Goal: Transaction & Acquisition: Purchase product/service

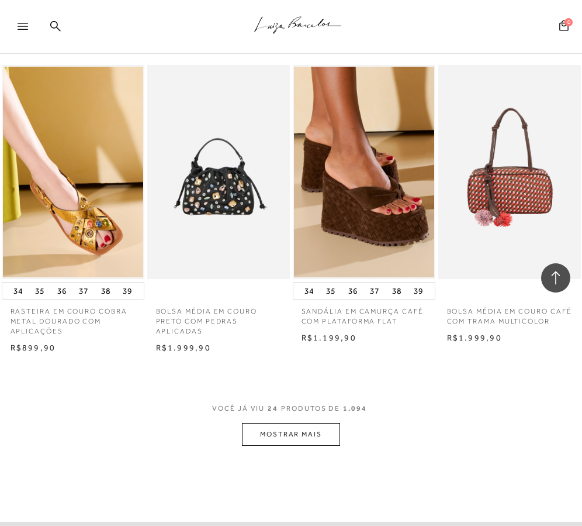
scroll to position [1517, 0]
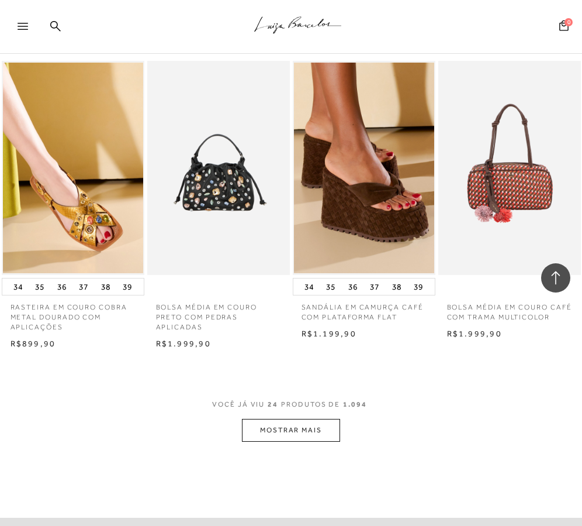
click at [276, 433] on button "MOSTRAR MAIS" at bounding box center [291, 430] width 98 height 23
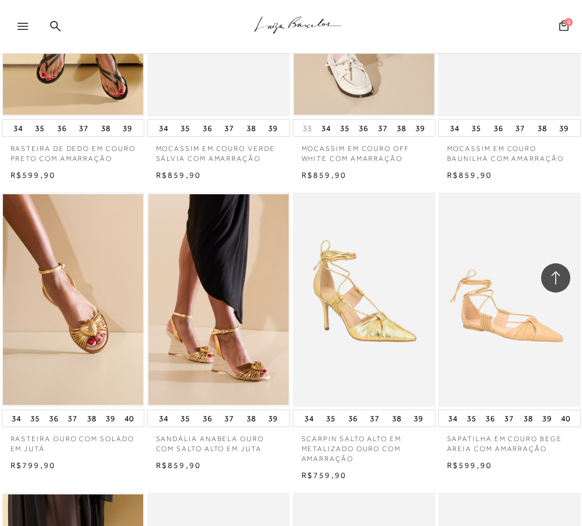
scroll to position [0, 0]
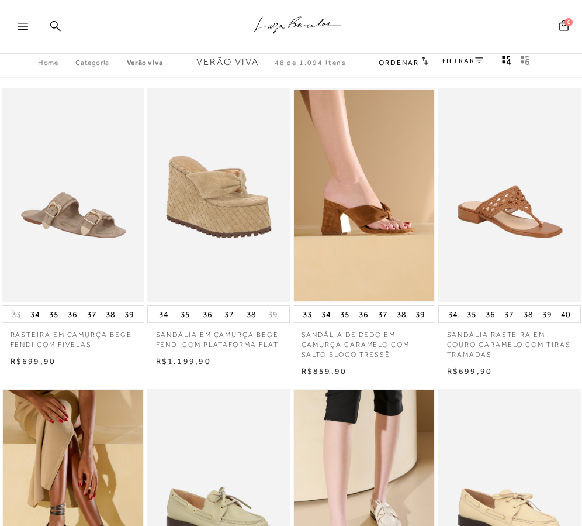
click at [16, 32] on div at bounding box center [19, 26] width 39 height 23
click at [19, 26] on icon at bounding box center [23, 26] width 11 height 7
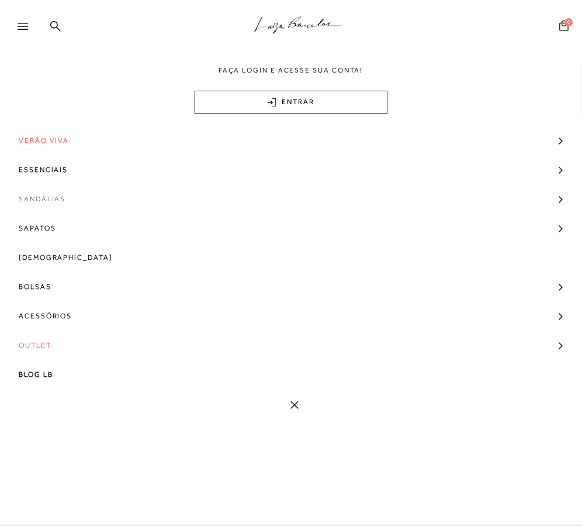
click at [557, 192] on link "Sandálias" at bounding box center [291, 198] width 582 height 29
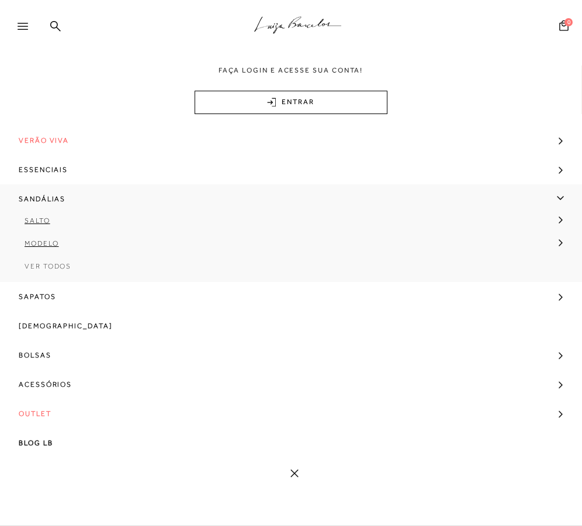
click at [66, 267] on span "Ver Todos" at bounding box center [48, 266] width 47 height 8
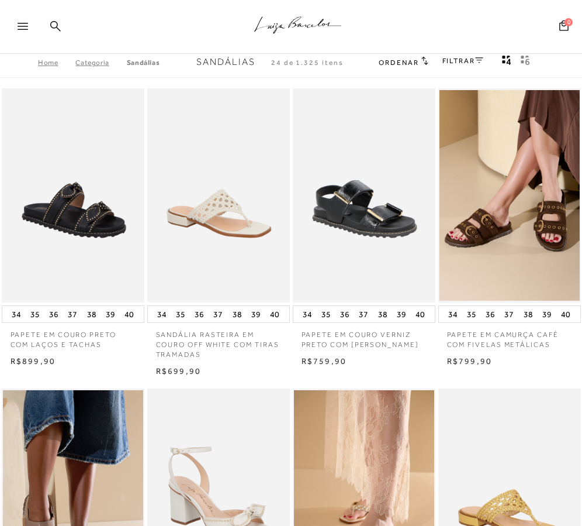
click at [53, 26] on icon at bounding box center [55, 25] width 11 height 11
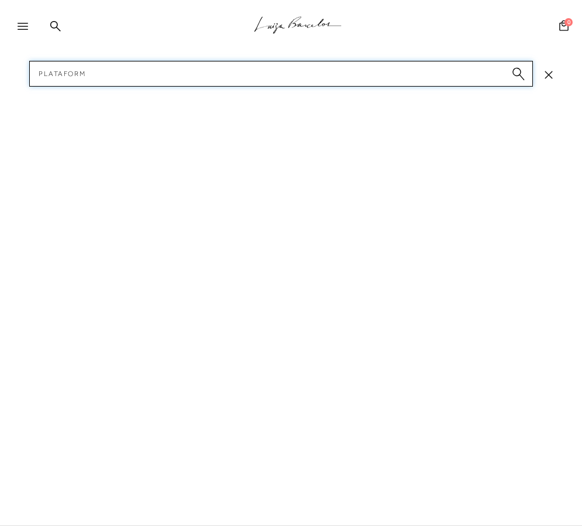
type input "plataforma"
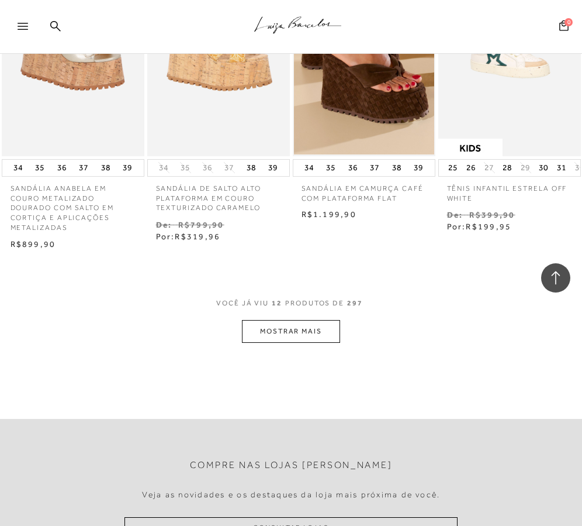
scroll to position [770, 0]
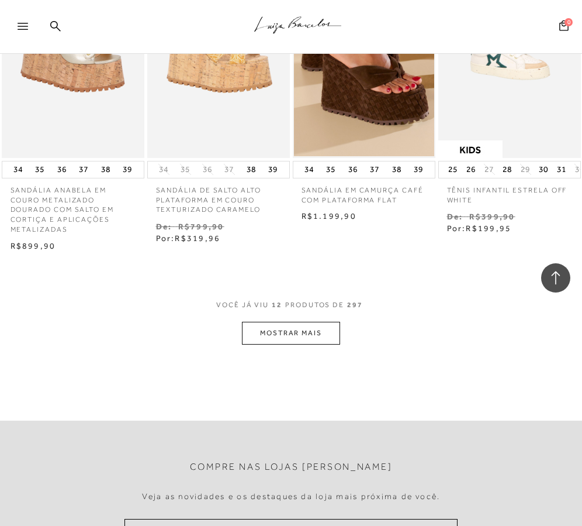
click at [277, 339] on button "MOSTRAR MAIS" at bounding box center [291, 333] width 98 height 23
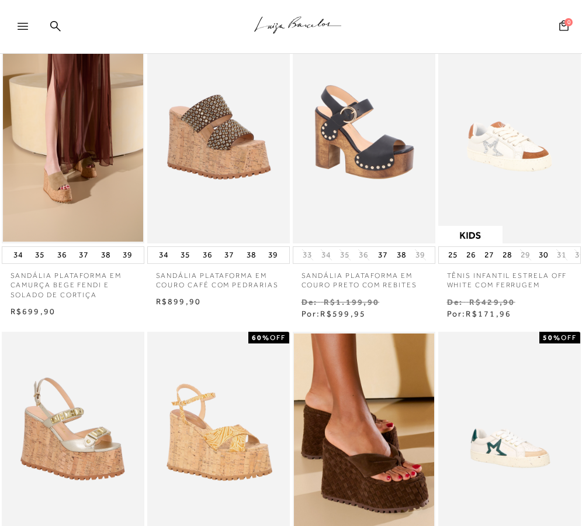
scroll to position [0, 0]
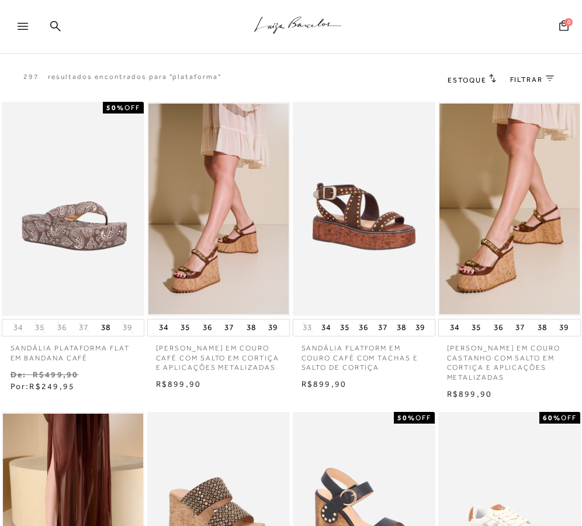
click at [27, 36] on div at bounding box center [28, 30] width 21 height 18
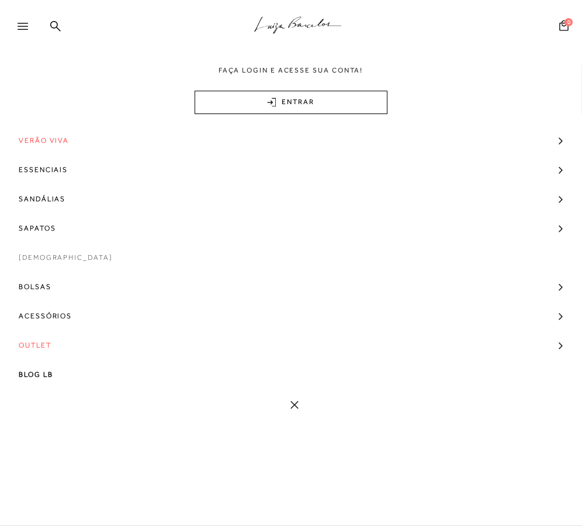
click at [107, 261] on link "[DEMOGRAPHIC_DATA]" at bounding box center [291, 257] width 582 height 29
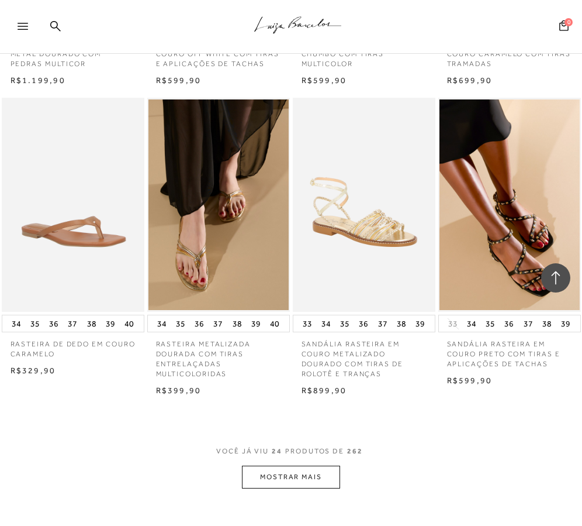
scroll to position [1517, 0]
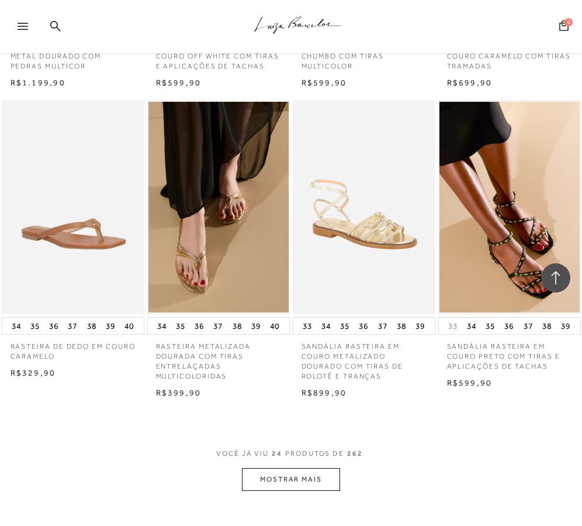
click at [298, 482] on button "MOSTRAR MAIS" at bounding box center [291, 479] width 98 height 23
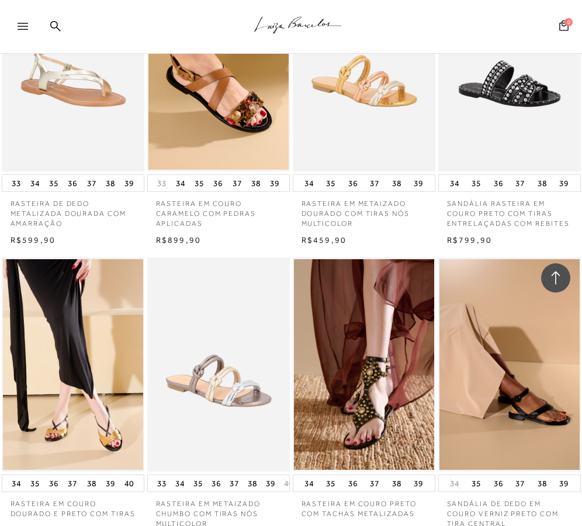
scroll to position [3171, 0]
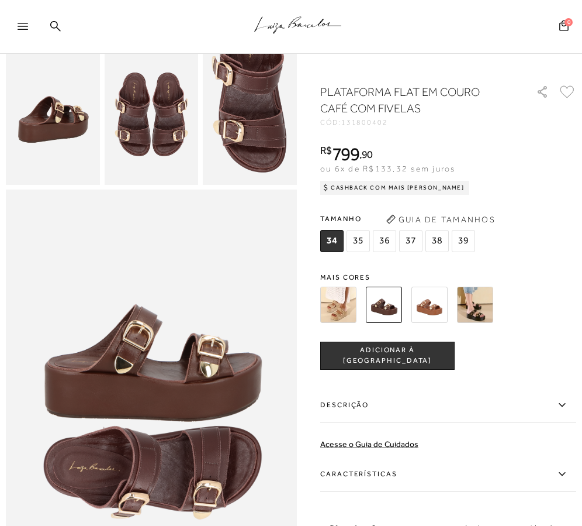
scroll to position [267, 0]
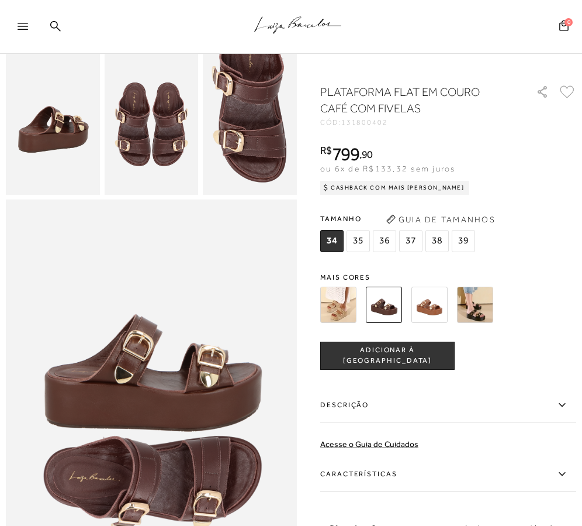
click at [342, 317] on img at bounding box center [338, 305] width 36 height 36
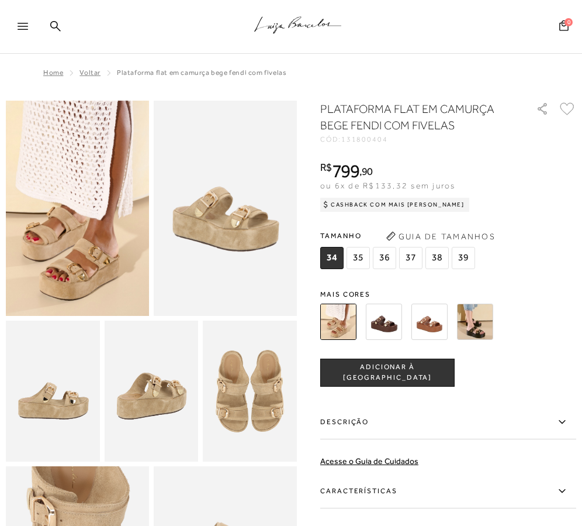
click at [74, 269] on img at bounding box center [77, 208] width 143 height 215
click at [486, 312] on img at bounding box center [475, 321] width 36 height 36
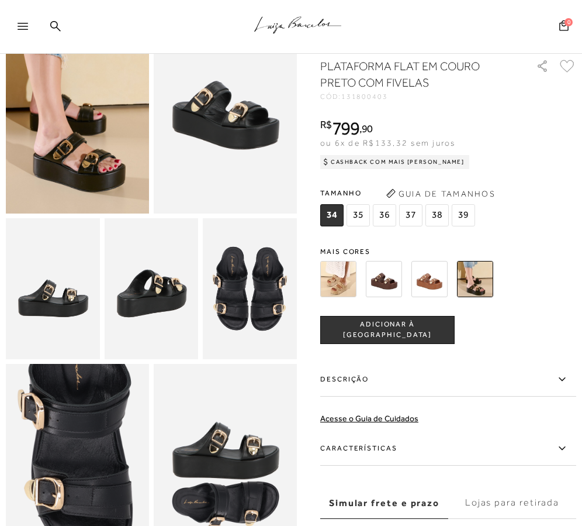
scroll to position [124, 0]
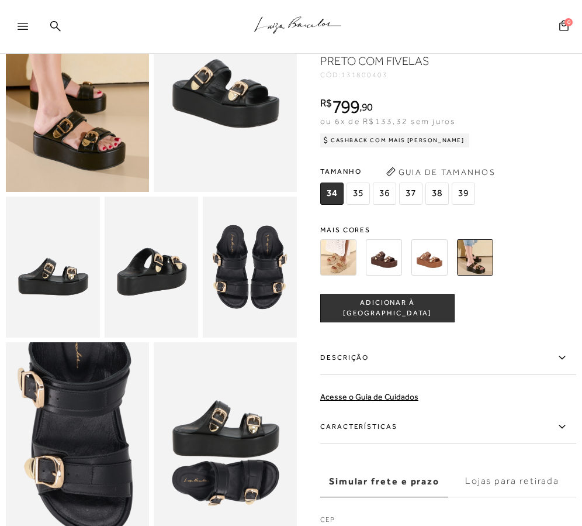
click at [427, 256] on img at bounding box center [430, 257] width 36 height 36
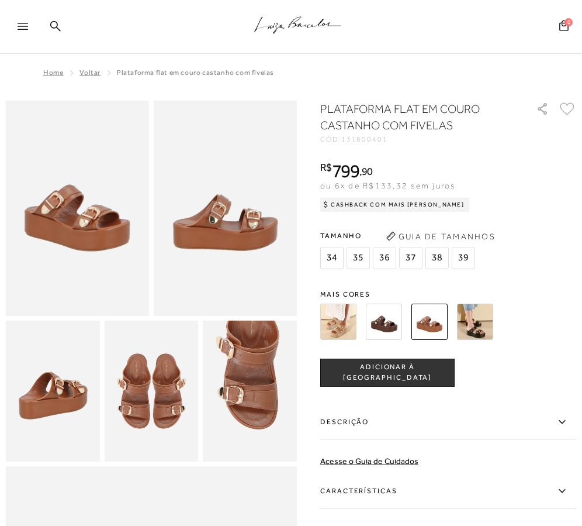
click at [385, 275] on div "PLATAFORMA FLAT EM COURO CASTANHO COM FIVELAS CÓD: 131800401 × É necessário sel…" at bounding box center [448, 361] width 256 height 520
click at [385, 316] on img at bounding box center [384, 321] width 36 height 36
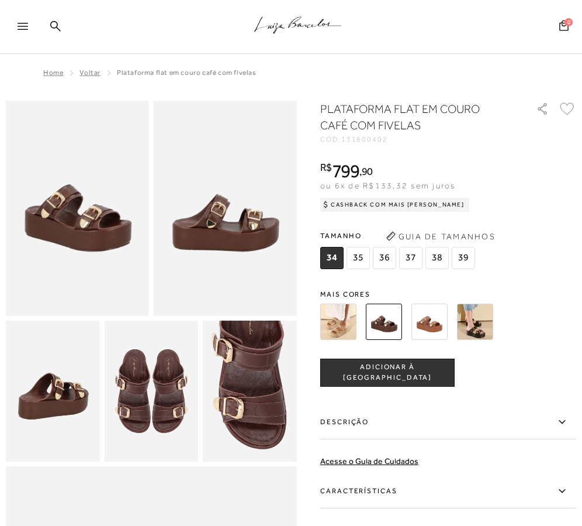
click at [356, 322] on img at bounding box center [338, 321] width 36 height 36
